Goal: Task Accomplishment & Management: Use online tool/utility

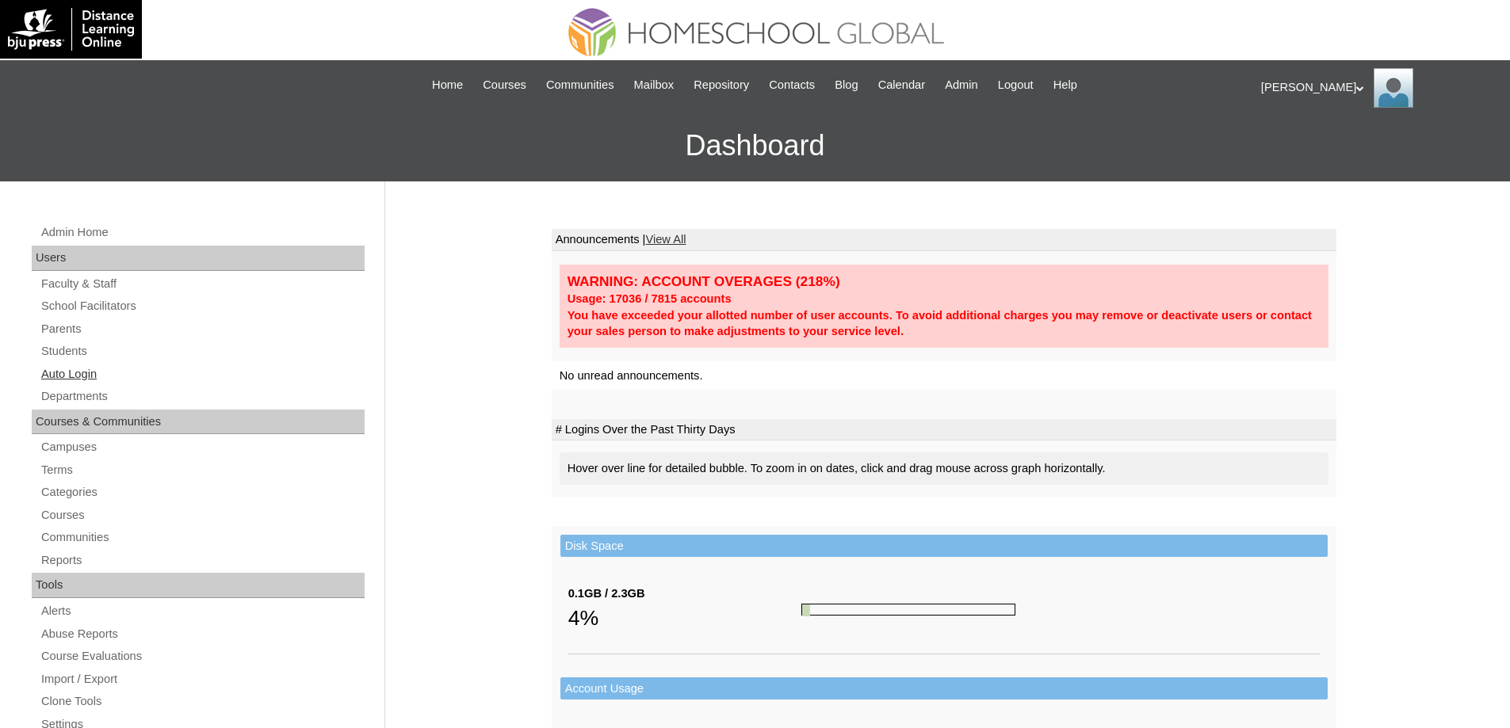
click at [124, 372] on link "Auto Login" at bounding box center [202, 375] width 325 height 20
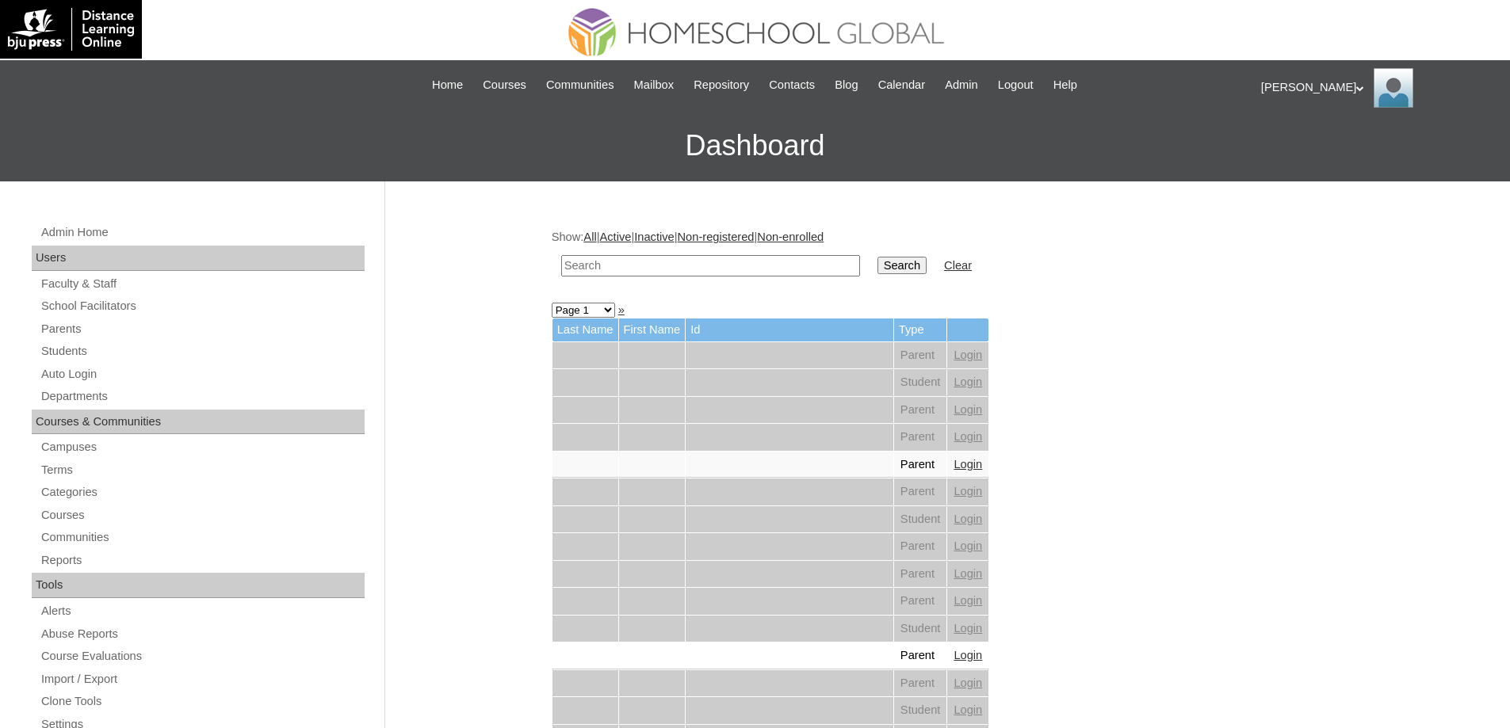
drag, startPoint x: 767, startPoint y: 270, endPoint x: 779, endPoint y: 270, distance: 11.9
click at [768, 270] on input "text" at bounding box center [710, 265] width 299 height 21
paste input "Delta Cele"
type input "Delta Cele"
click at [916, 268] on input "Search" at bounding box center [901, 265] width 49 height 17
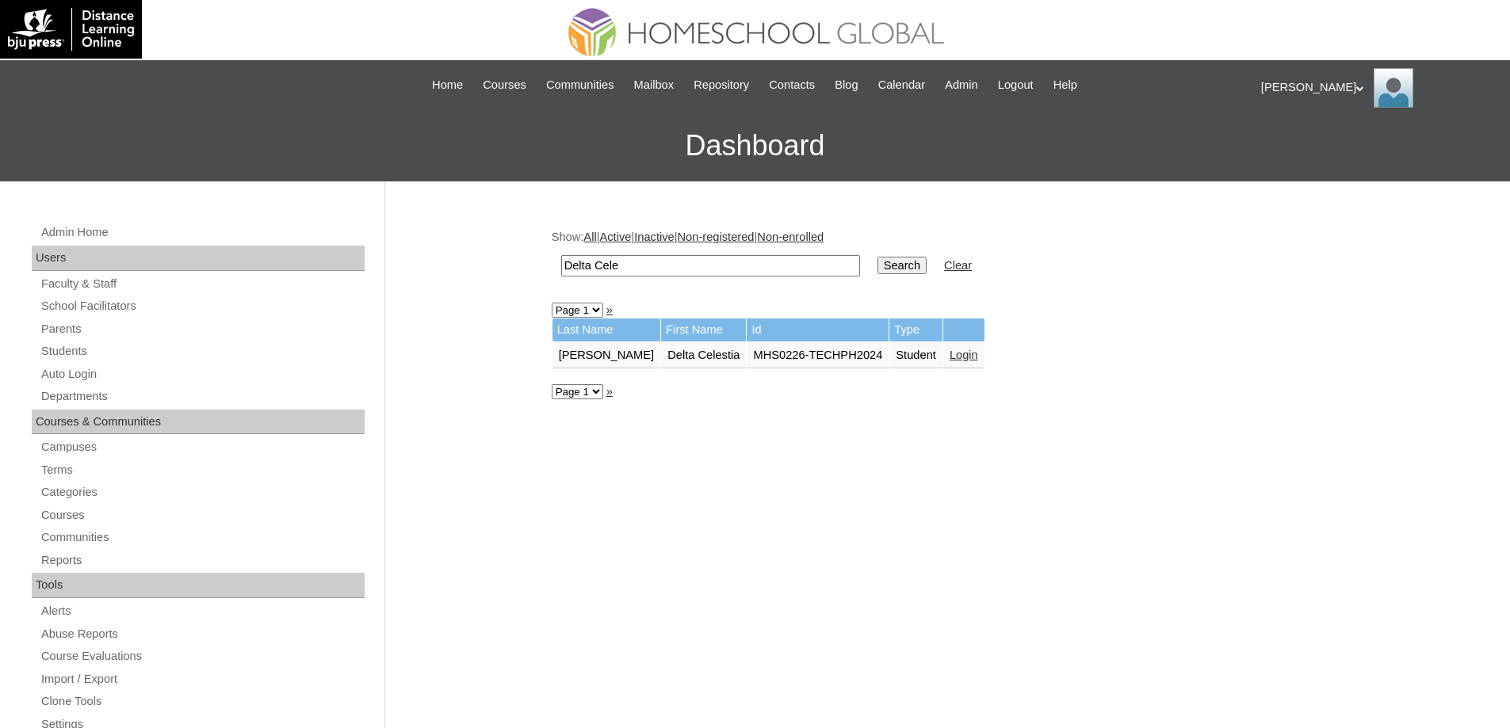
click at [949, 354] on link "Login" at bounding box center [963, 355] width 29 height 13
